Goal: Task Accomplishment & Management: Use online tool/utility

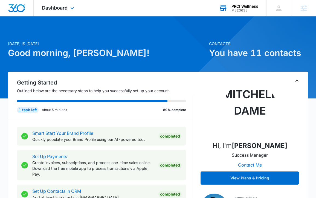
click at [238, 7] on div "PRCI Wellness" at bounding box center [245, 6] width 27 height 4
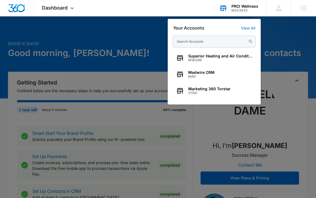
paste input "M28606"
type input "M28606"
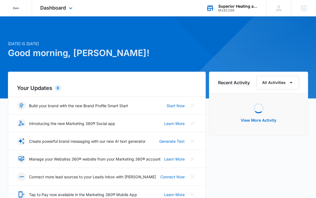
click at [232, 12] on div "Superior Heating and Air Conditioning M181266 Your Accounts View All" at bounding box center [232, 8] width 68 height 16
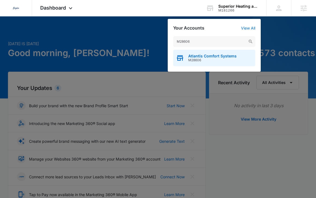
type input "M28606"
click at [189, 56] on span "Atlantis Comfort Systems" at bounding box center [212, 56] width 48 height 4
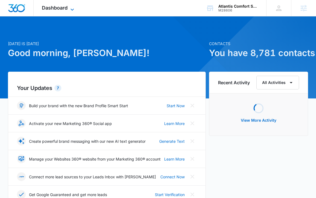
click at [72, 10] on icon at bounding box center [72, 9] width 7 height 7
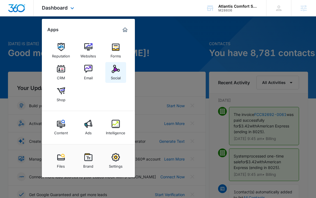
click at [116, 71] on img at bounding box center [116, 69] width 8 height 8
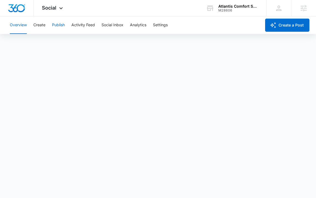
click at [53, 26] on button "Publish" at bounding box center [58, 25] width 13 height 18
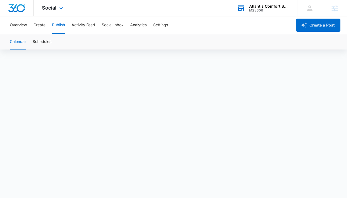
scroll to position [4, 0]
click at [50, 43] on button "Schedules" at bounding box center [42, 41] width 19 height 15
click at [39, 23] on button "Create" at bounding box center [39, 25] width 12 height 18
click at [63, 42] on div "Content Library Approvals Recommendations Auto Import" at bounding box center [173, 41] width 333 height 15
click at [57, 43] on button "Approvals" at bounding box center [53, 41] width 18 height 15
